Goal: Find specific page/section: Find specific page/section

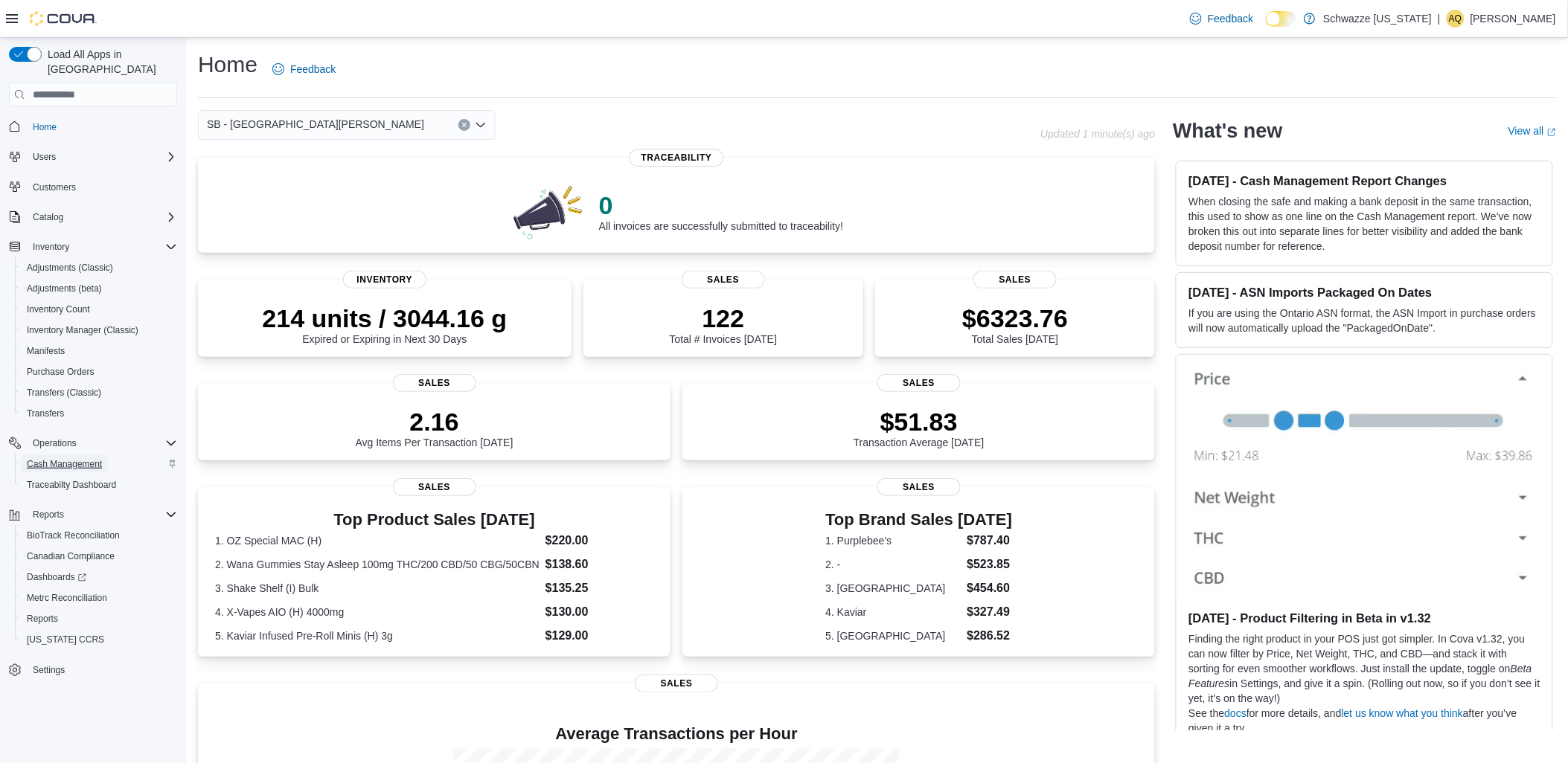
click at [63, 458] on span "Cash Management" at bounding box center [64, 463] width 75 height 12
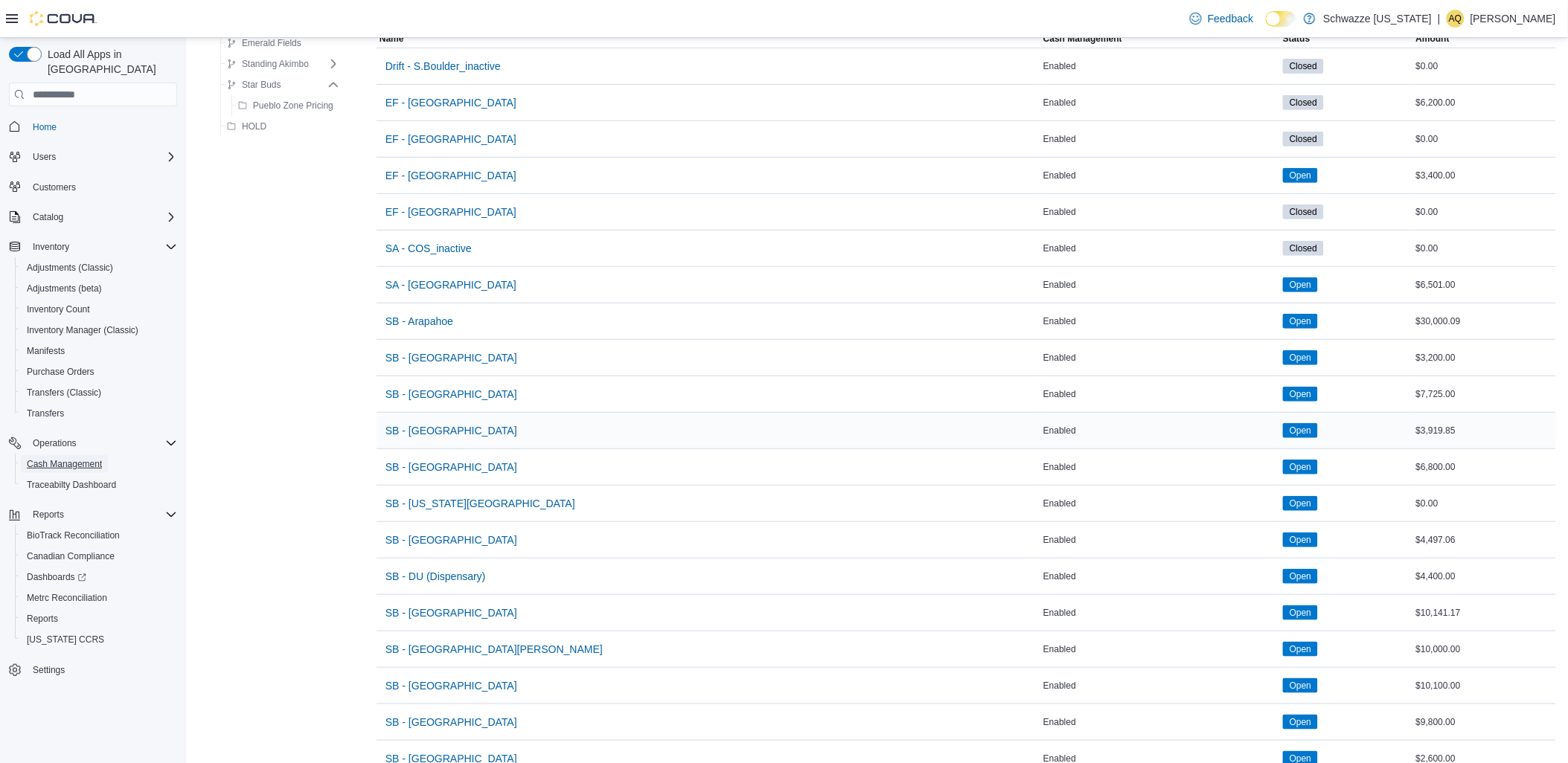
scroll to position [331, 0]
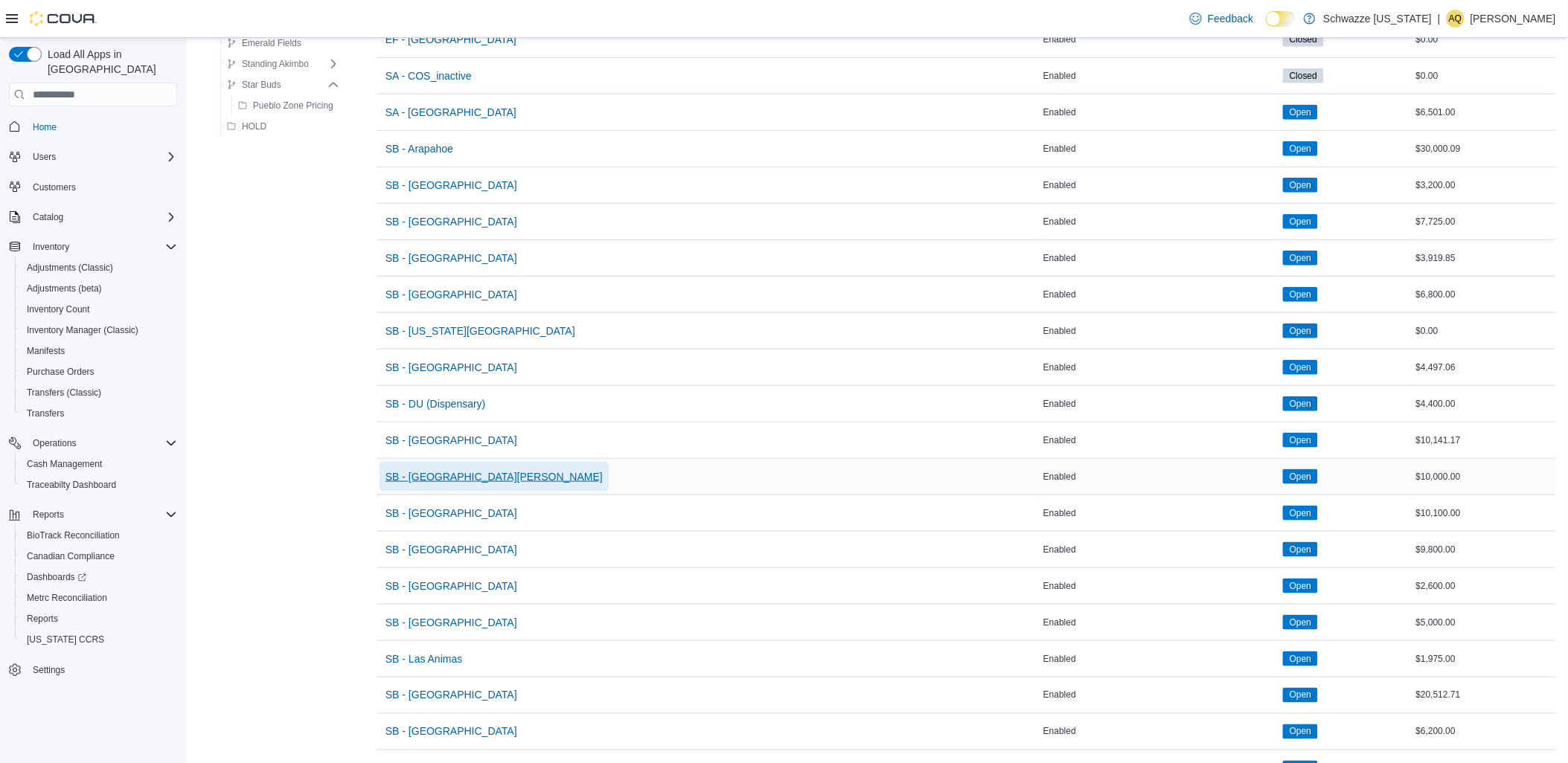
click at [435, 478] on span "SB - [GEOGRAPHIC_DATA][PERSON_NAME]" at bounding box center [494, 477] width 217 height 15
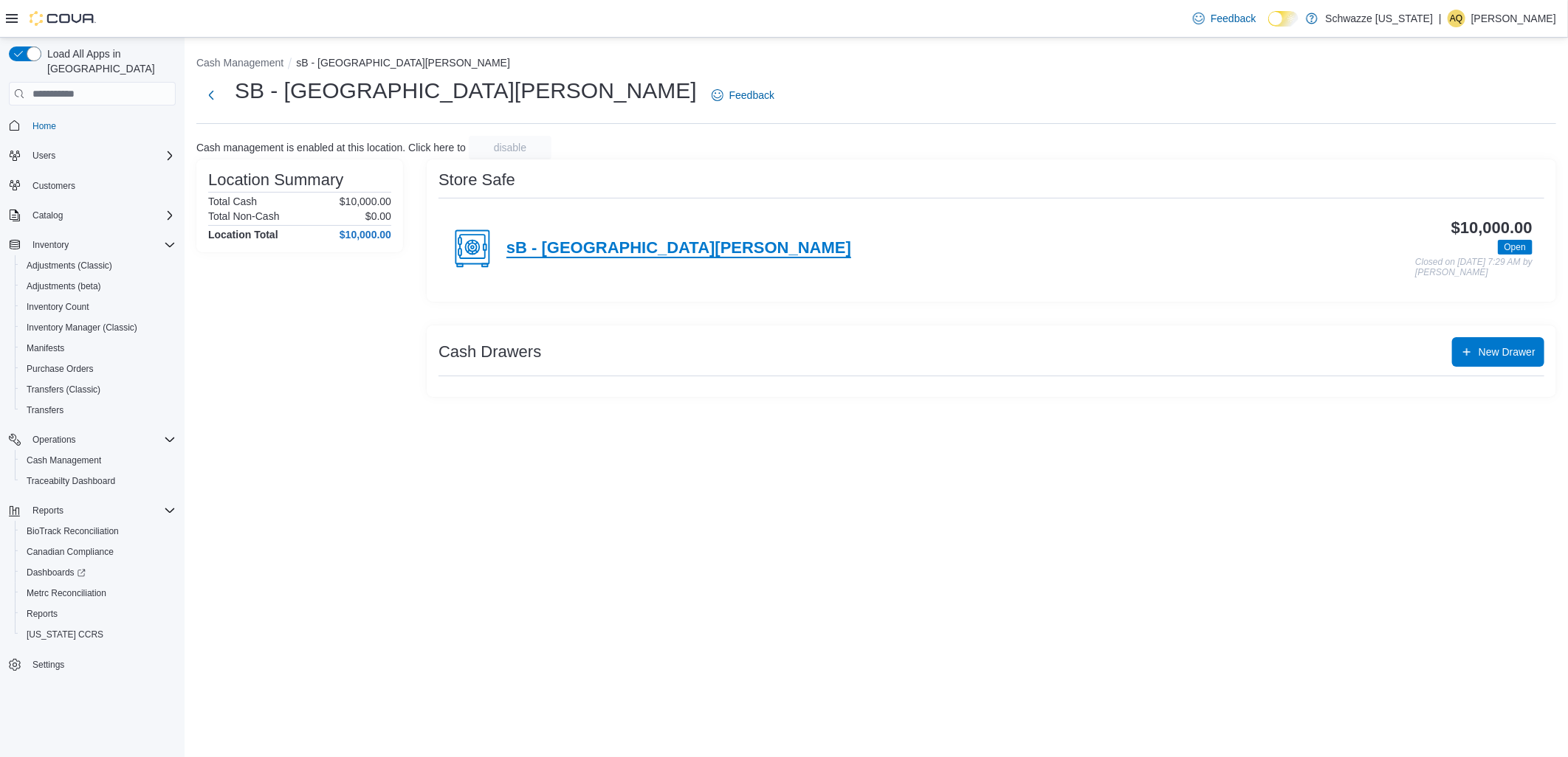
click at [575, 250] on h4 "sB - [GEOGRAPHIC_DATA][PERSON_NAME]" at bounding box center [679, 249] width 345 height 19
click at [208, 97] on button "Next" at bounding box center [211, 95] width 29 height 29
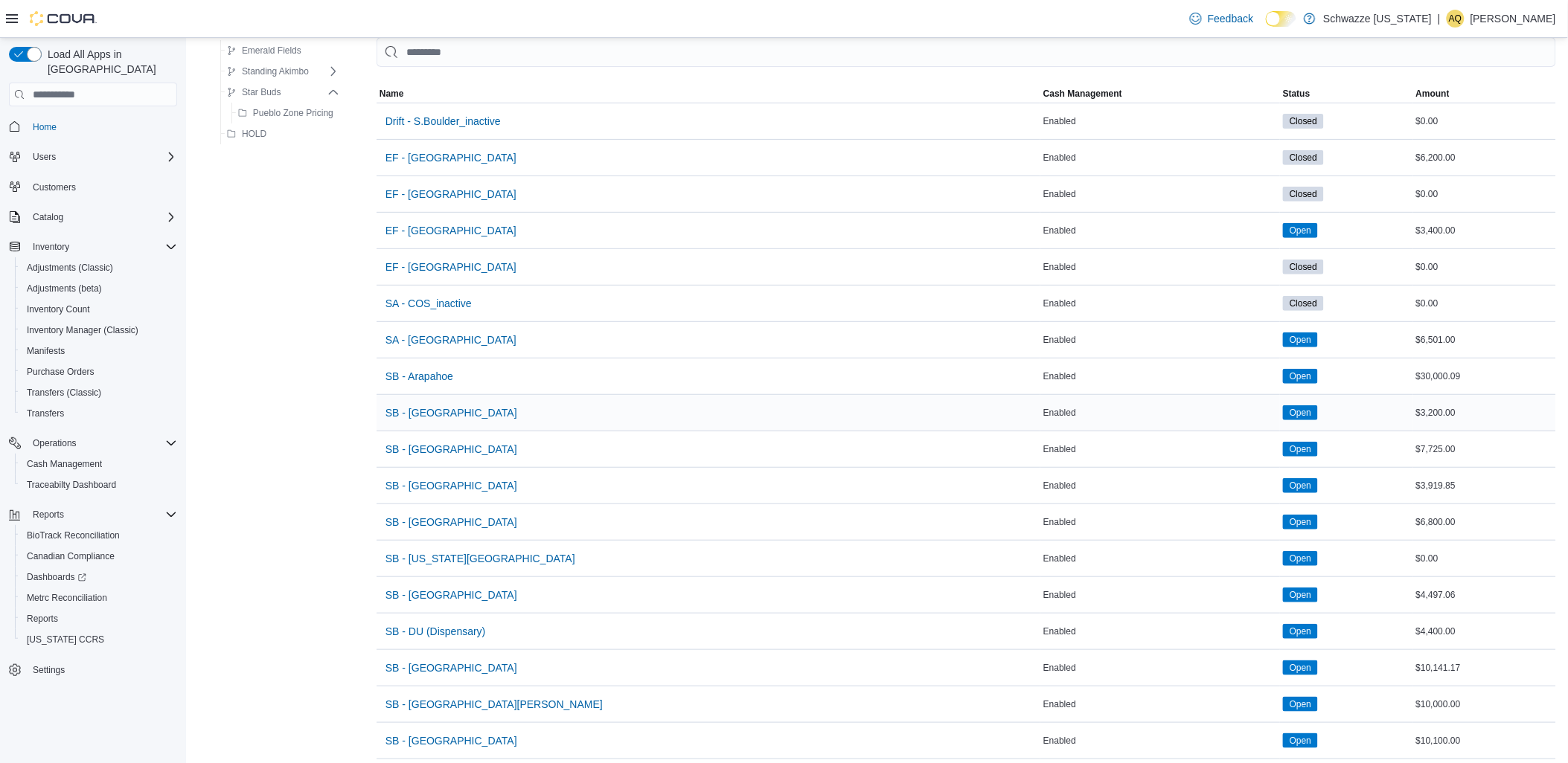
scroll to position [248, 0]
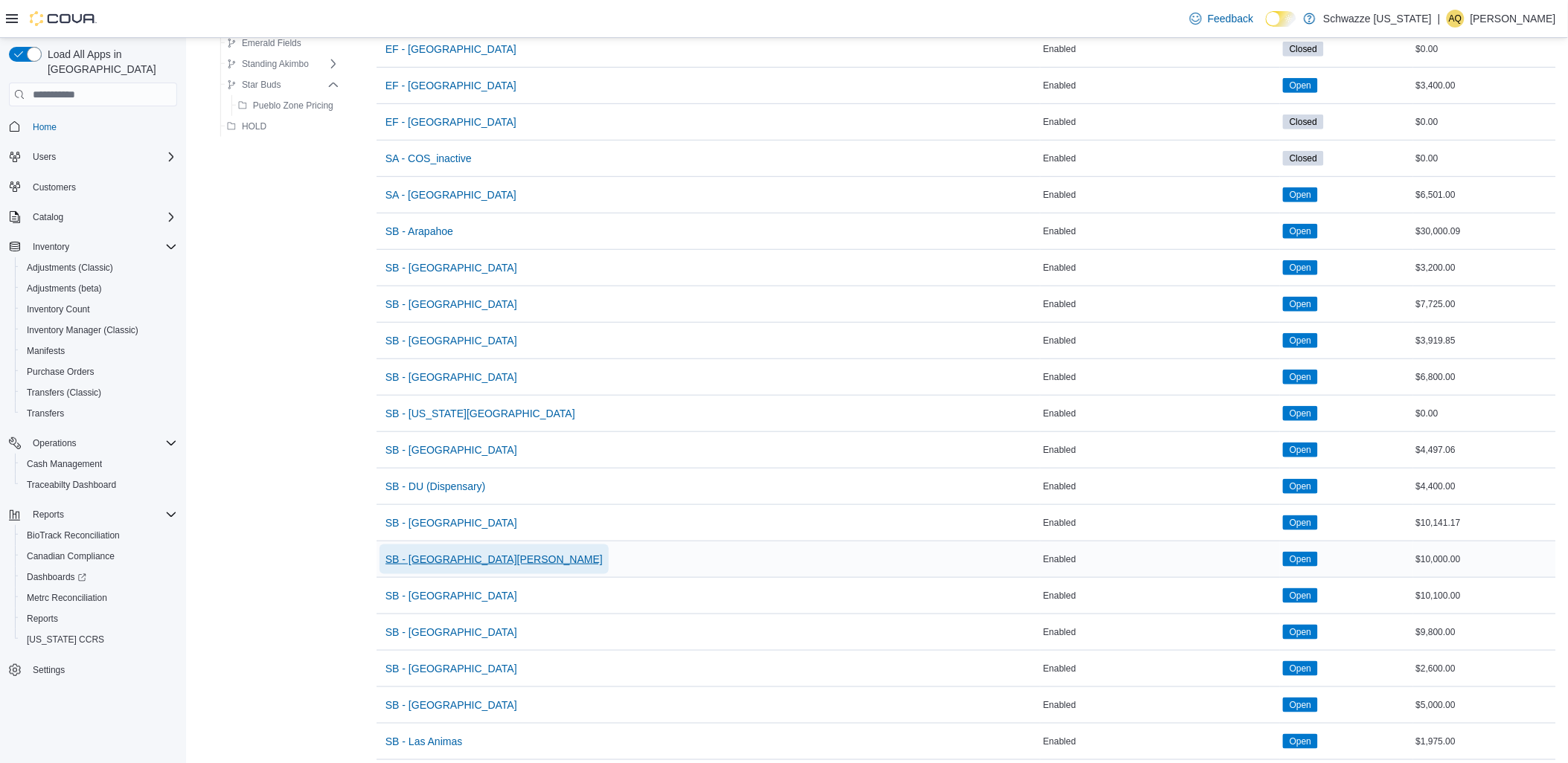
click at [427, 560] on span "SB - [GEOGRAPHIC_DATA][PERSON_NAME]" at bounding box center [494, 559] width 217 height 15
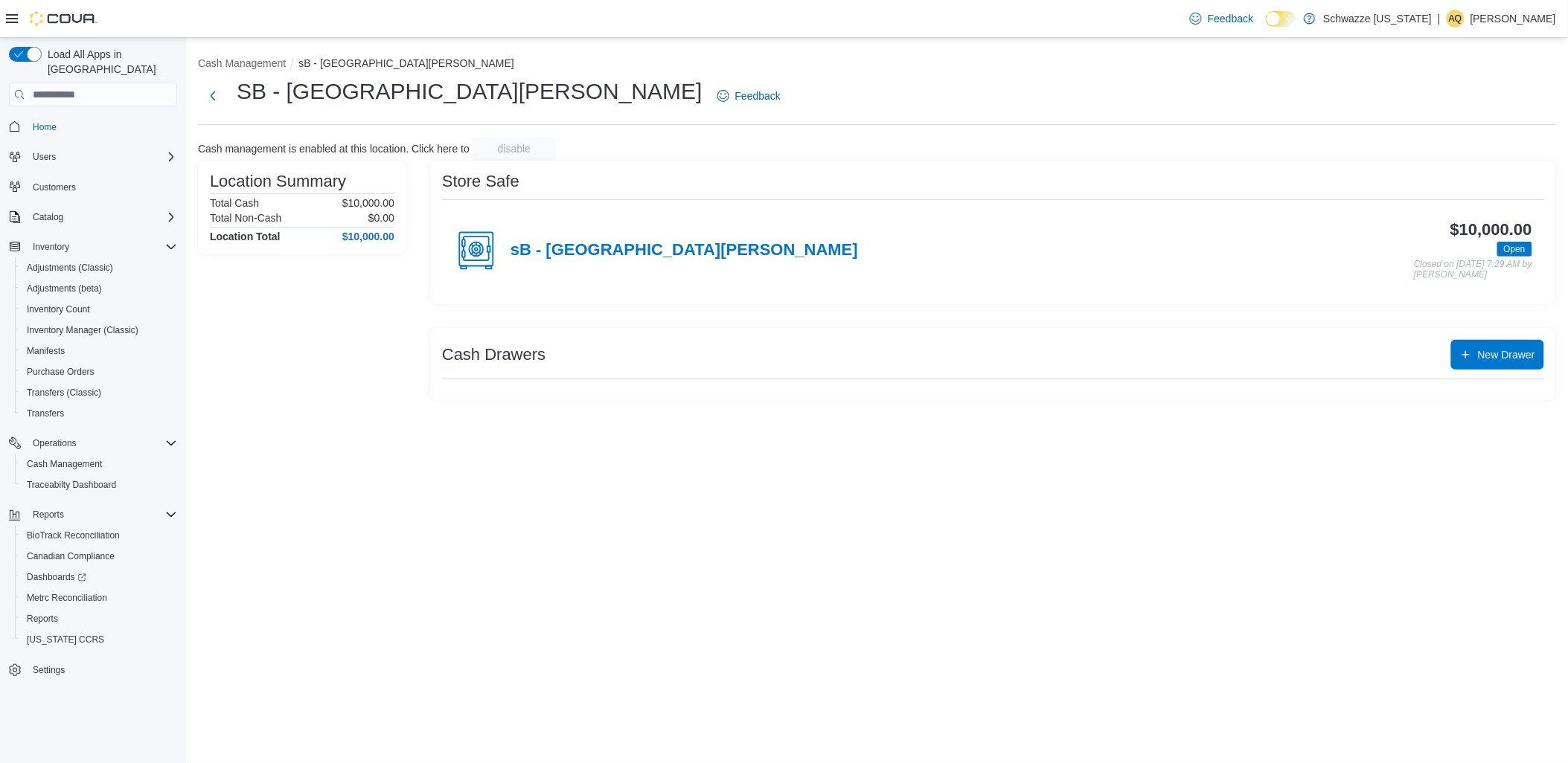
click at [494, 346] on h3 "Cash Drawers" at bounding box center [493, 355] width 103 height 18
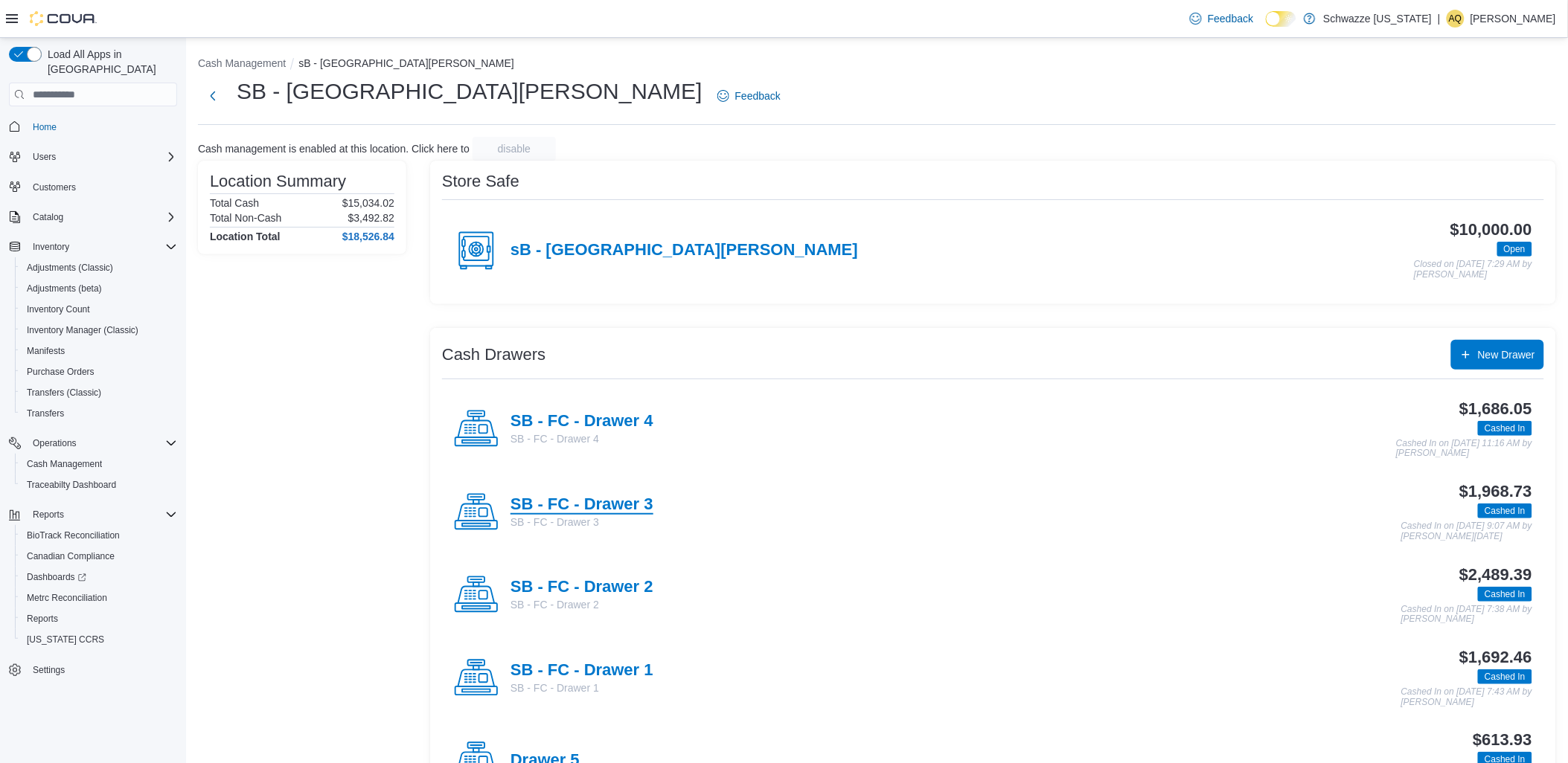
click at [613, 507] on h4 "SB - FC - Drawer 3" at bounding box center [582, 505] width 143 height 19
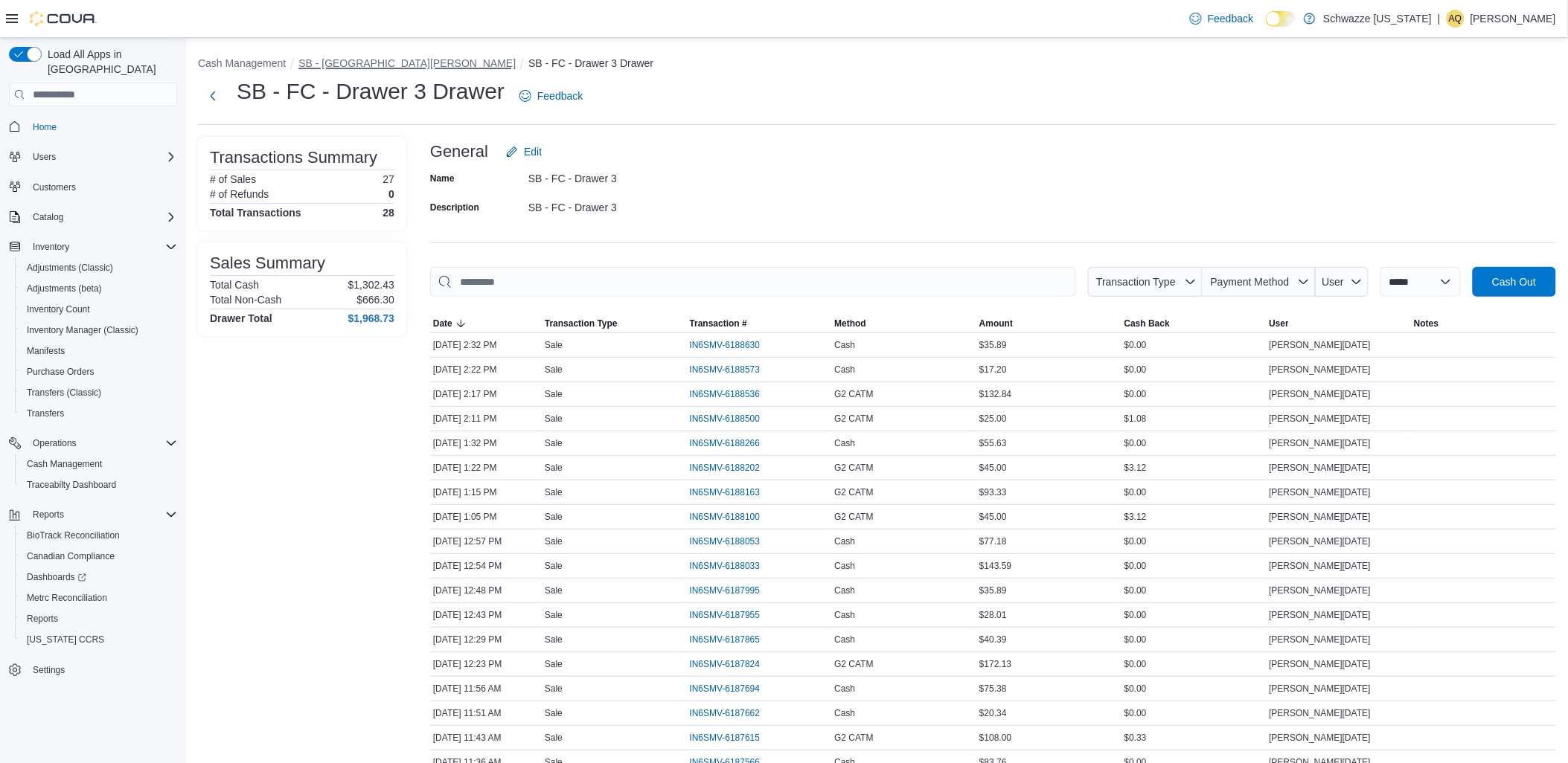
click at [337, 61] on button "SB - [GEOGRAPHIC_DATA][PERSON_NAME]" at bounding box center [407, 63] width 217 height 12
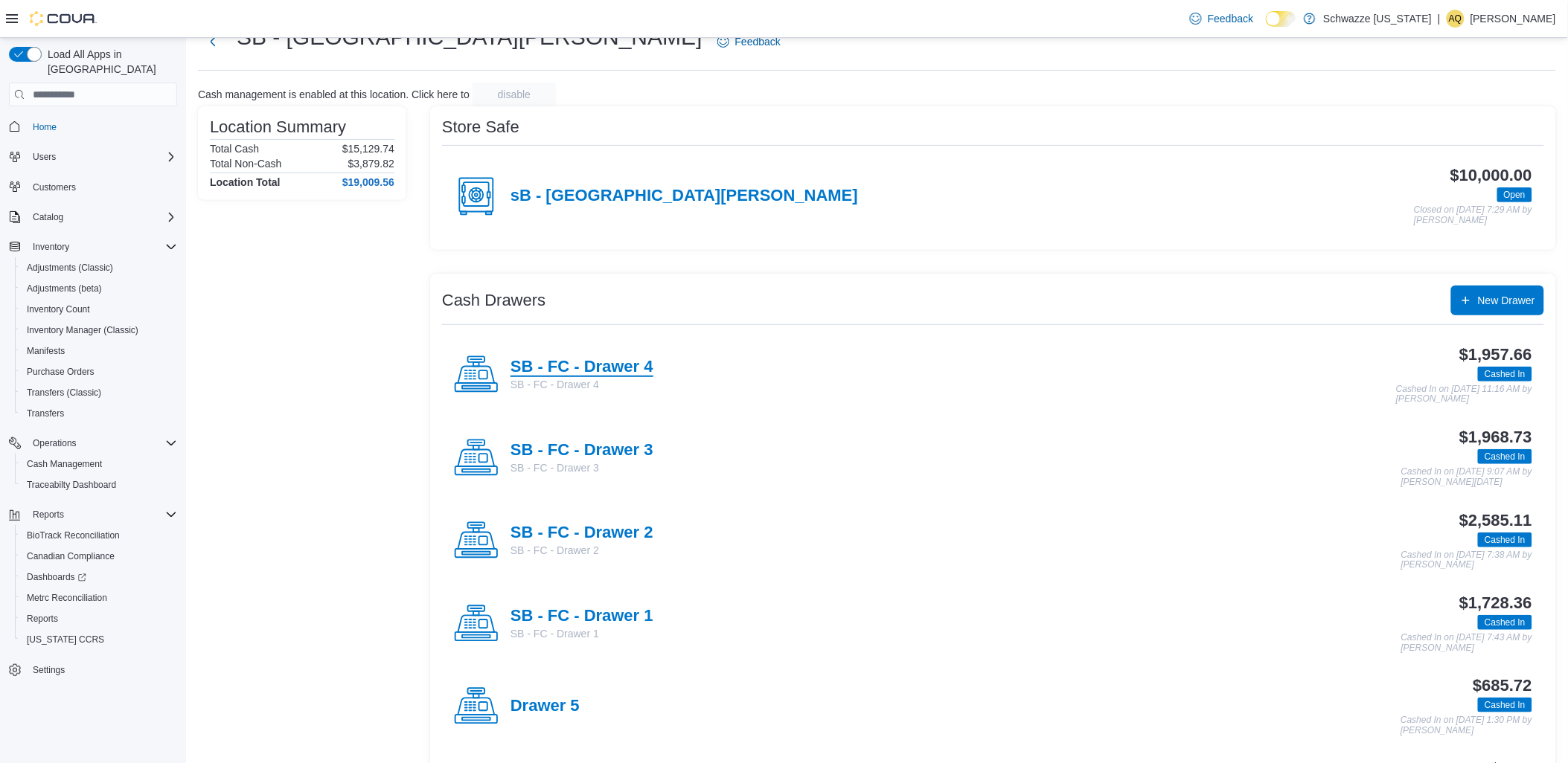
scroll to position [146, 0]
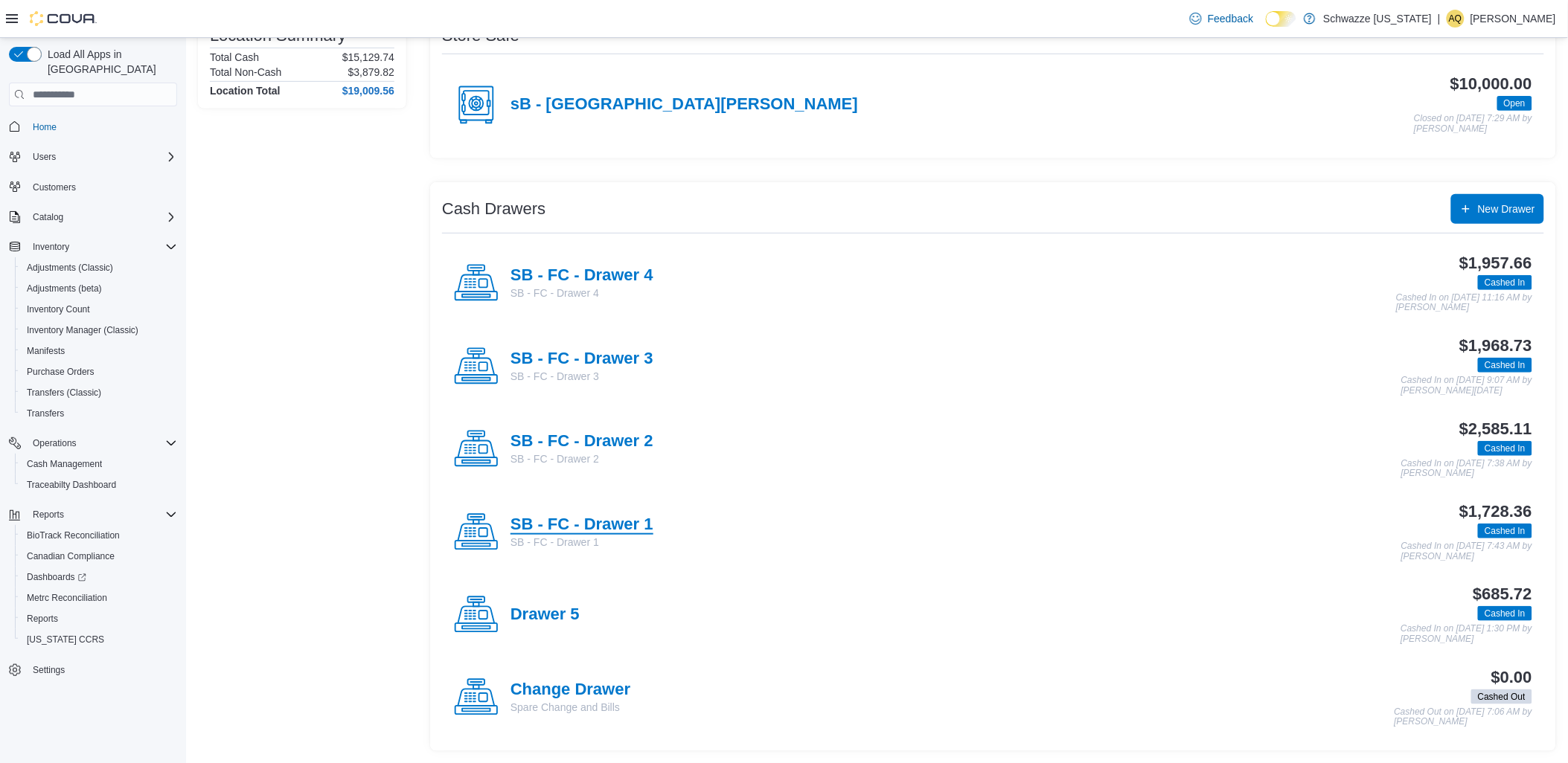
click at [618, 525] on h4 "SB - FC - Drawer 1" at bounding box center [582, 525] width 143 height 19
